Goal: Transaction & Acquisition: Subscribe to service/newsletter

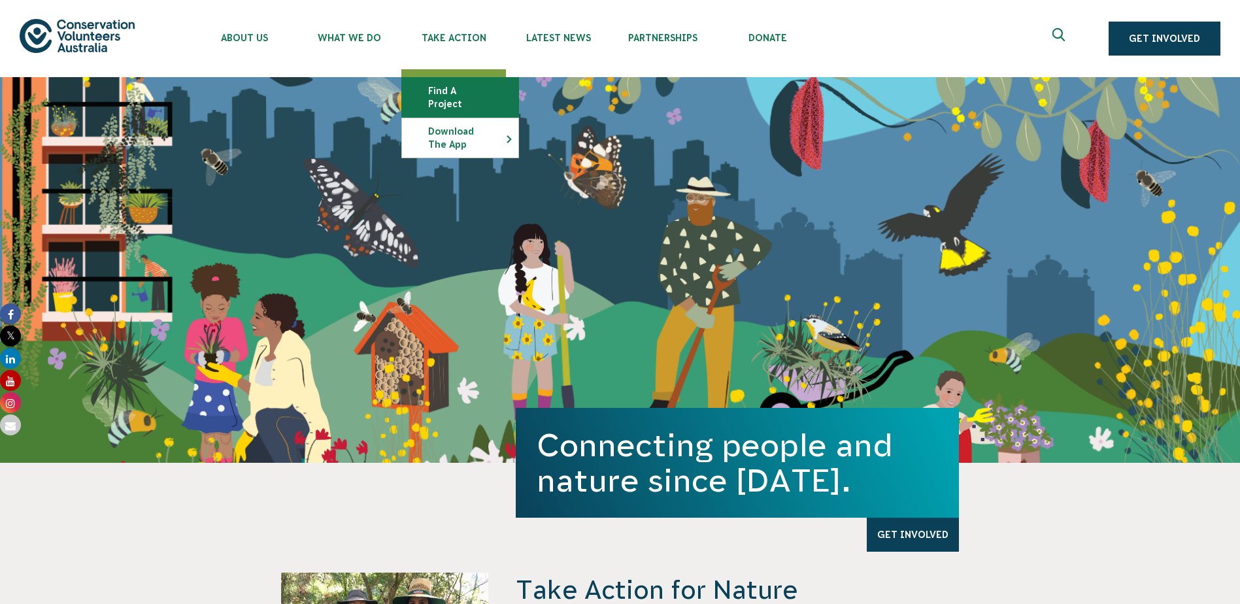
click at [459, 91] on link "Find a project" at bounding box center [460, 97] width 116 height 39
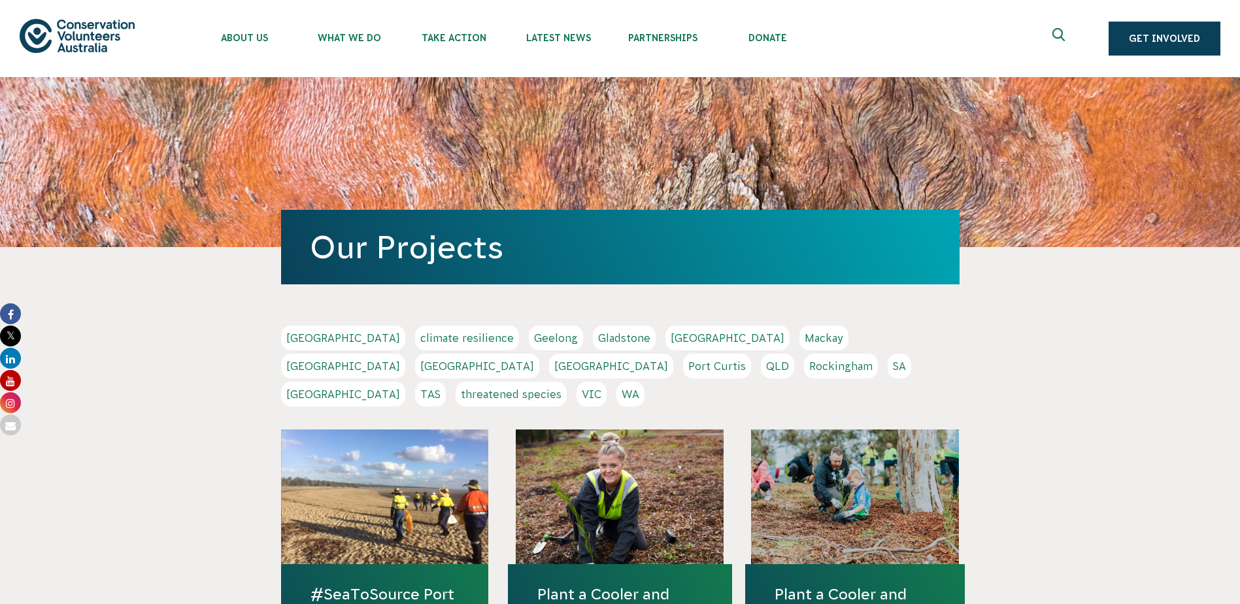
click at [761, 367] on link "QLD" at bounding box center [777, 366] width 33 height 25
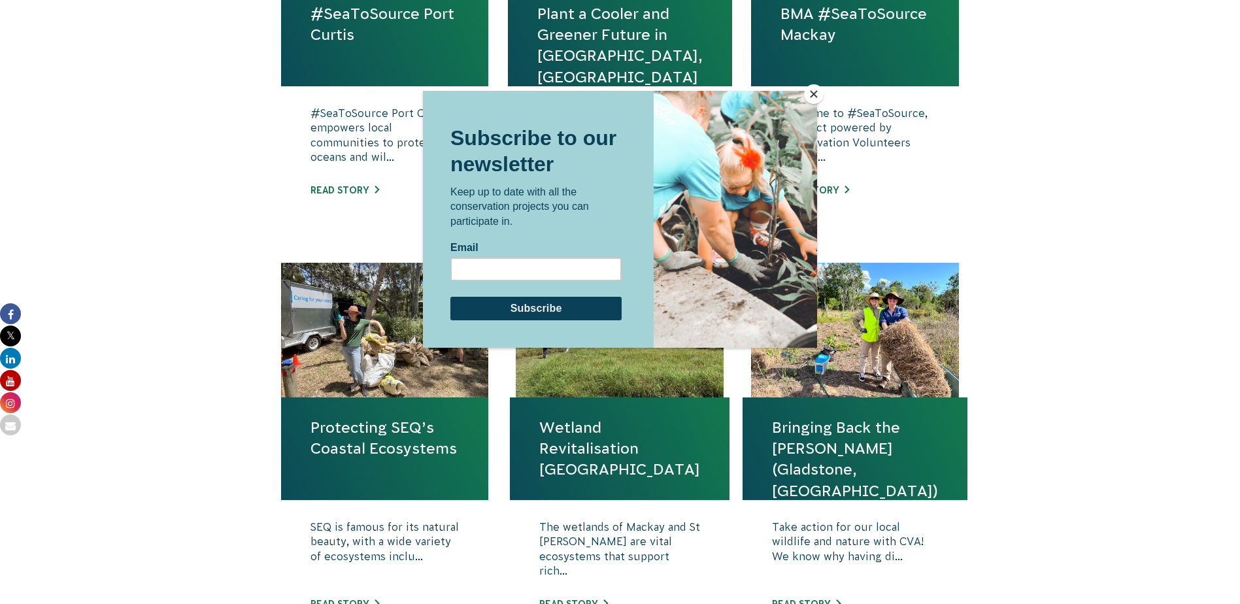
scroll to position [654, 0]
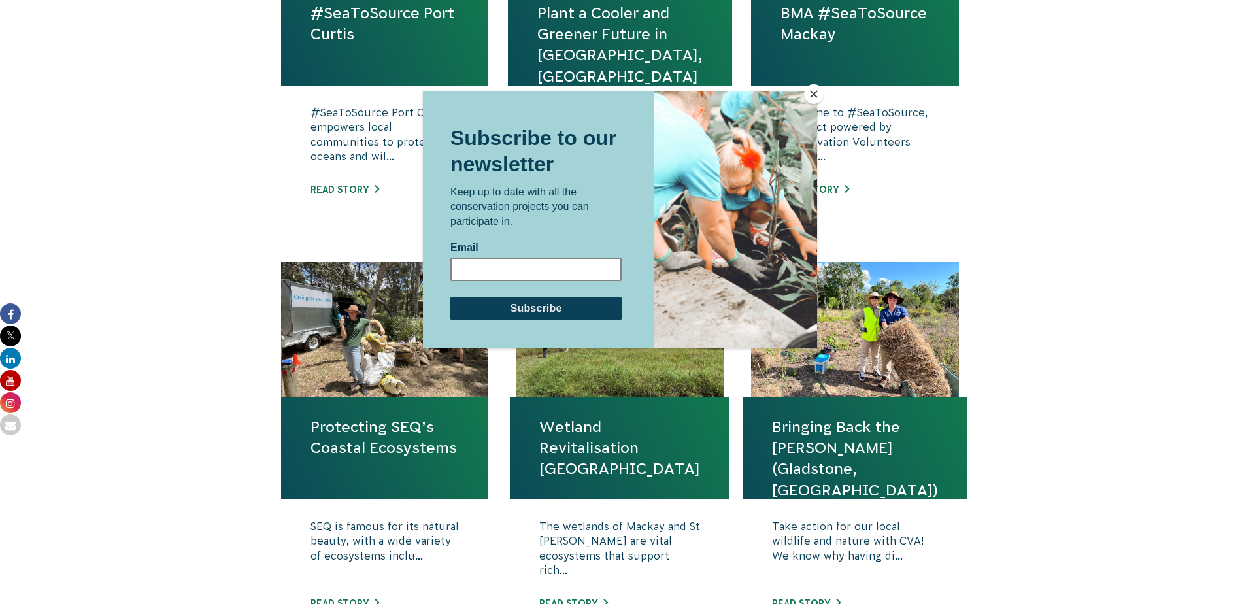
click at [553, 263] on input "Email" at bounding box center [535, 269] width 171 height 24
type input "annie2602@hotmail.com"
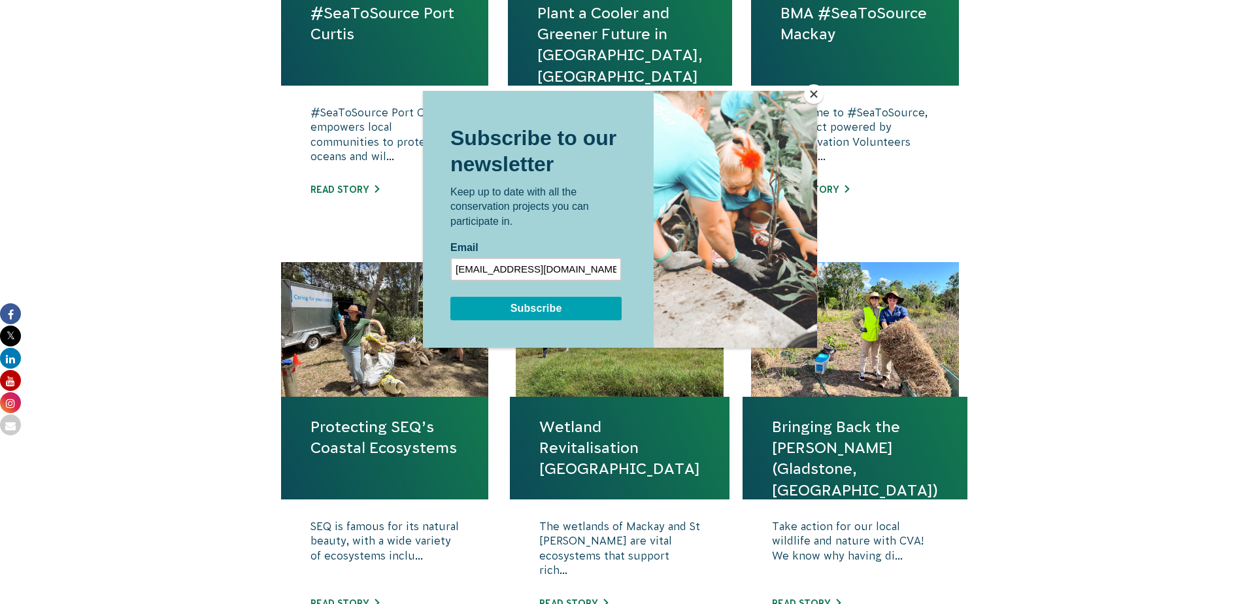
click at [541, 307] on input "Subscribe" at bounding box center [535, 308] width 171 height 24
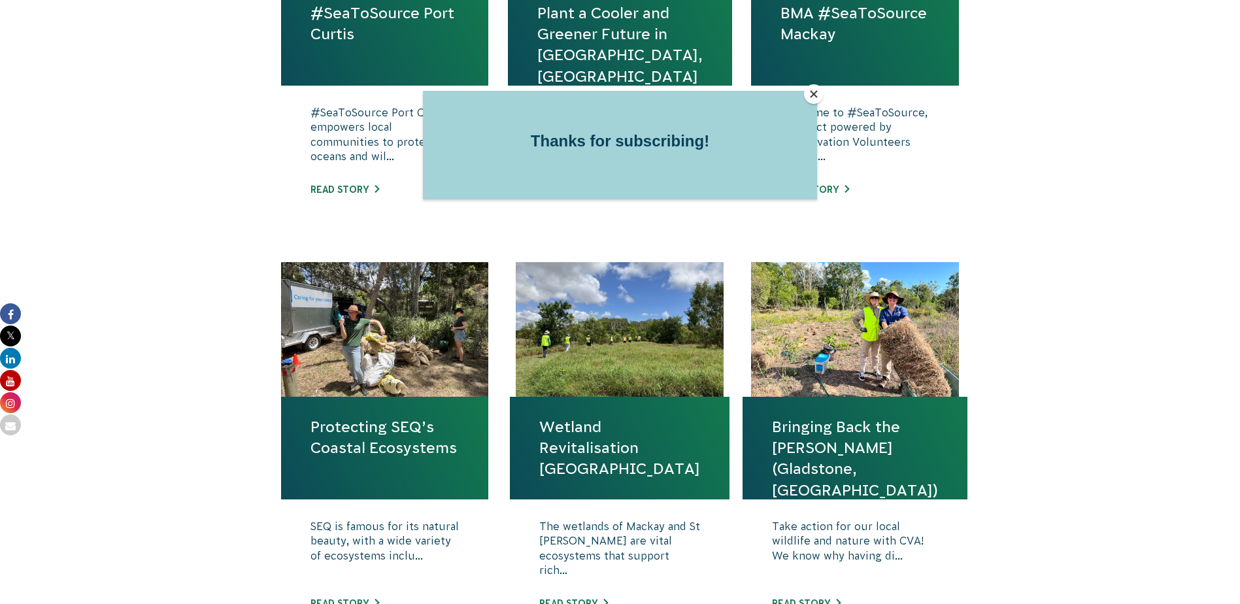
click at [817, 92] on button "Close" at bounding box center [814, 94] width 20 height 20
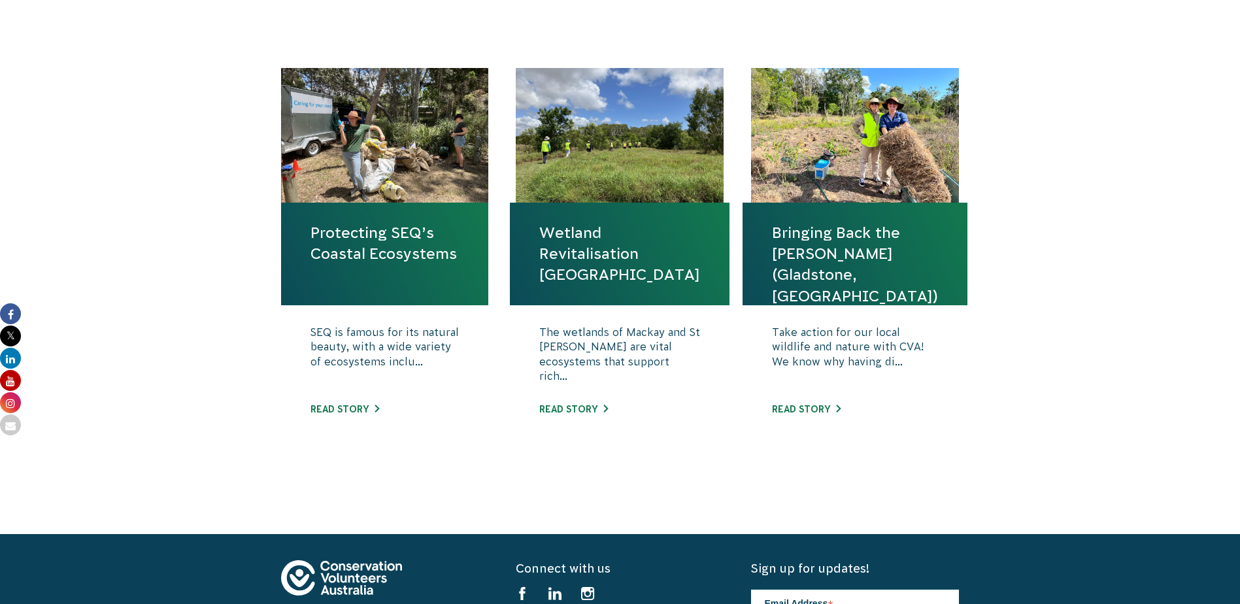
scroll to position [850, 0]
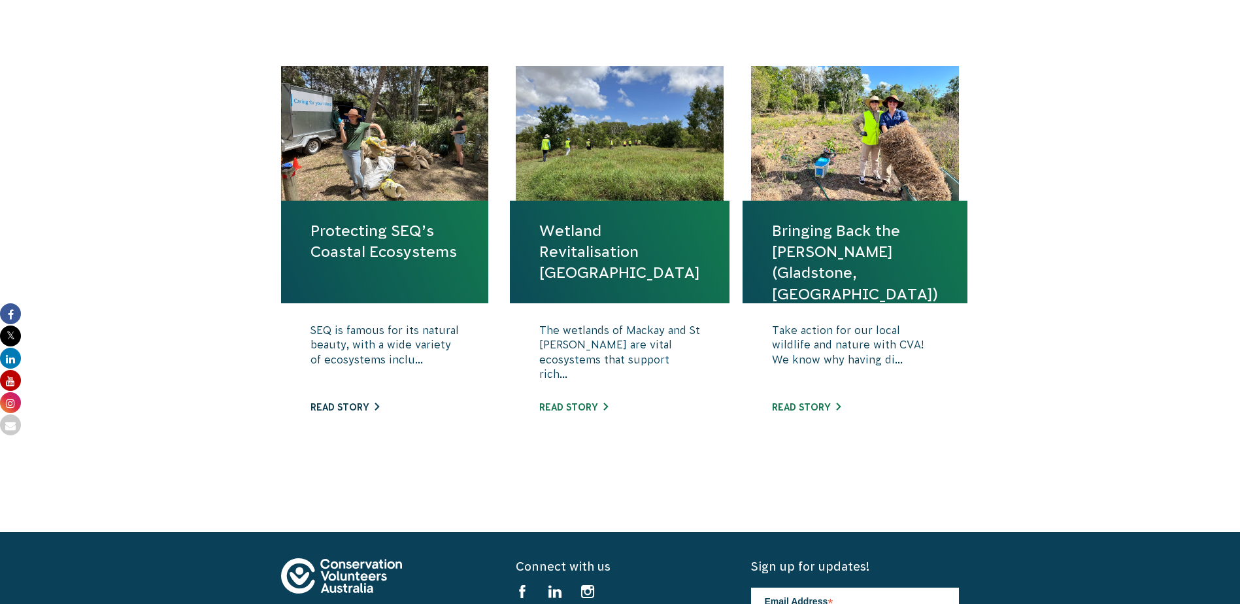
click at [337, 403] on link "Read story" at bounding box center [344, 407] width 69 height 10
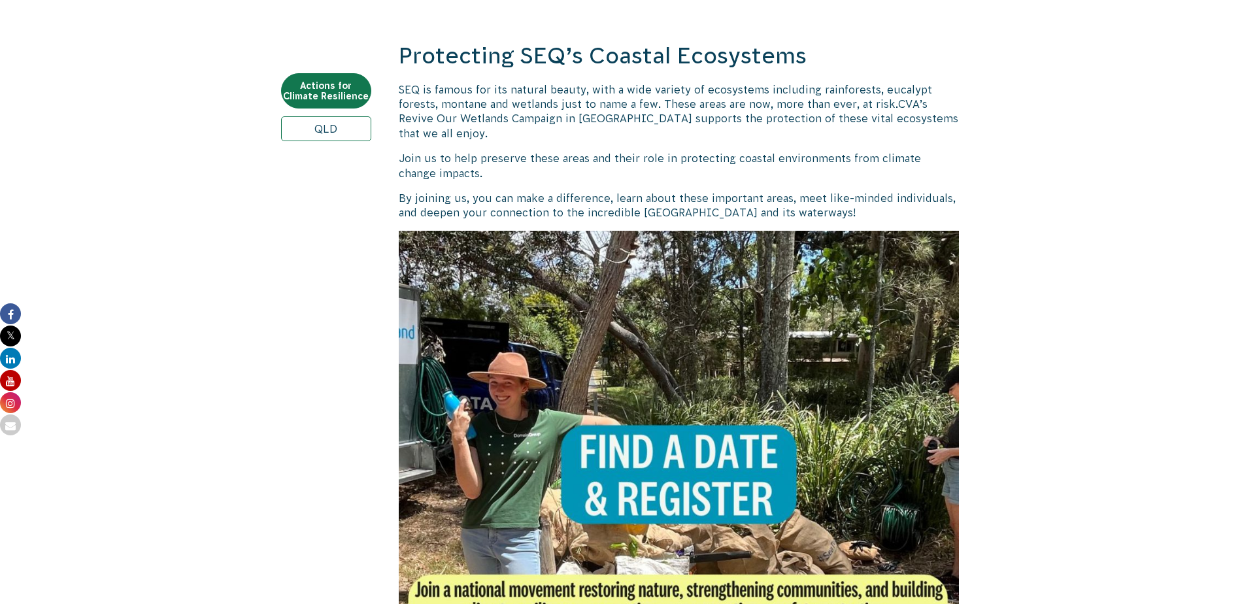
scroll to position [392, 0]
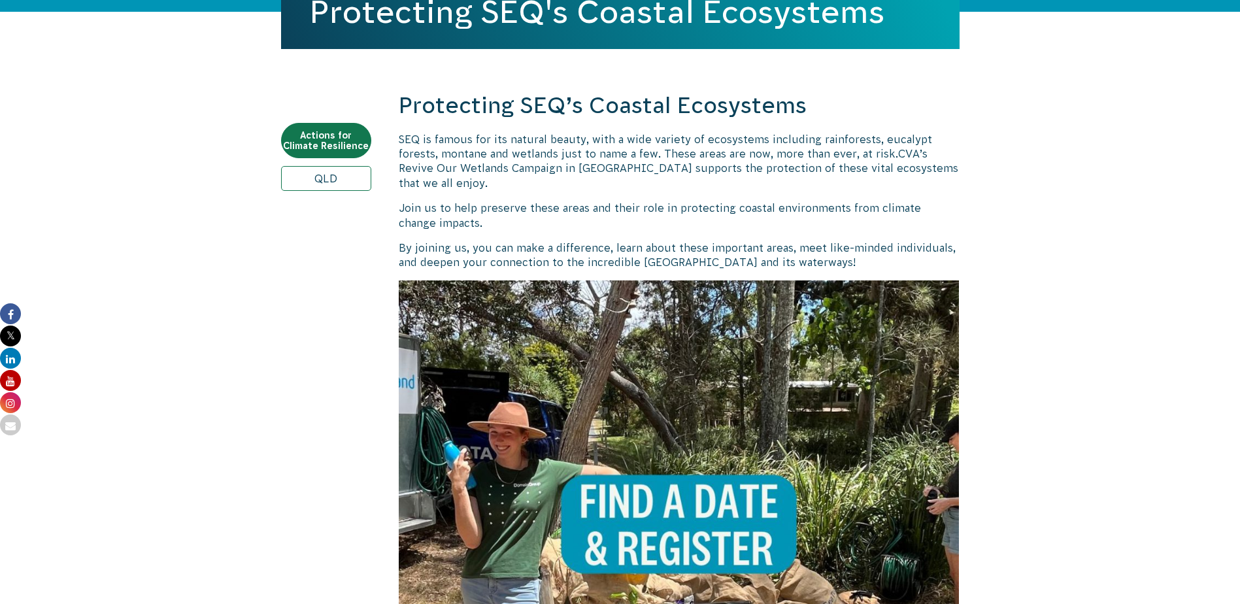
click at [611, 512] on img at bounding box center [679, 560] width 561 height 561
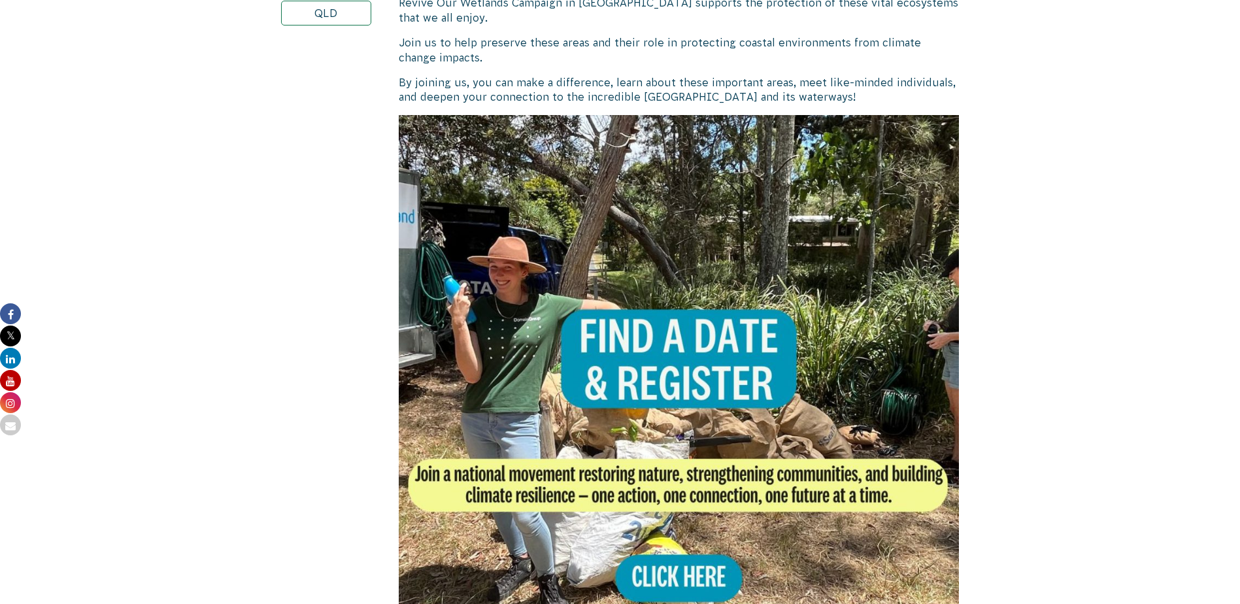
scroll to position [719, 0]
